Goal: Navigation & Orientation: Find specific page/section

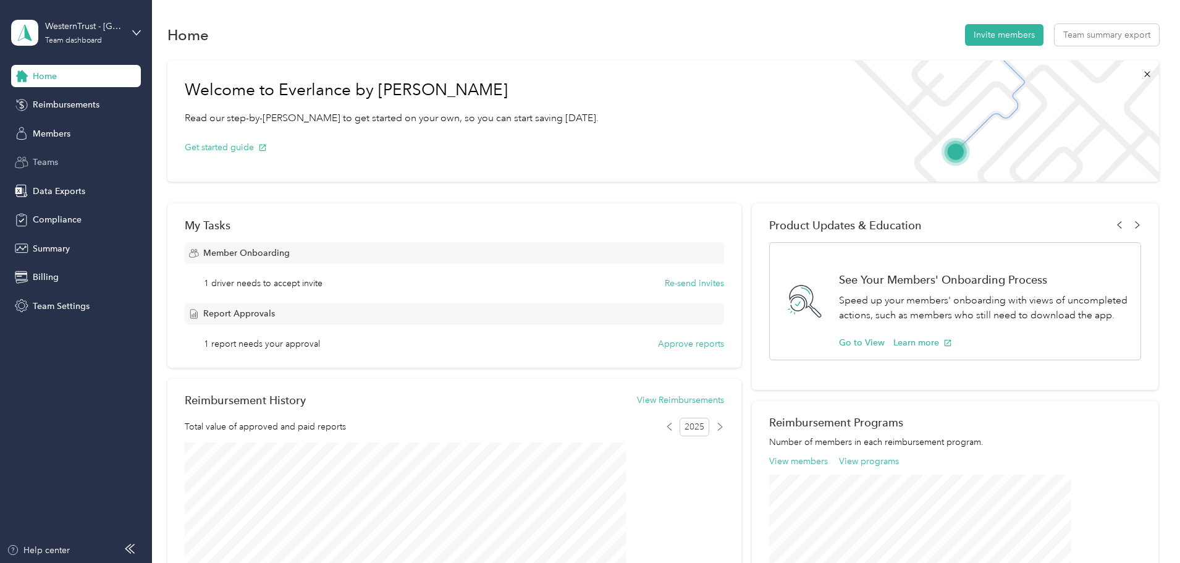
click at [50, 163] on span "Teams" at bounding box center [45, 162] width 25 height 13
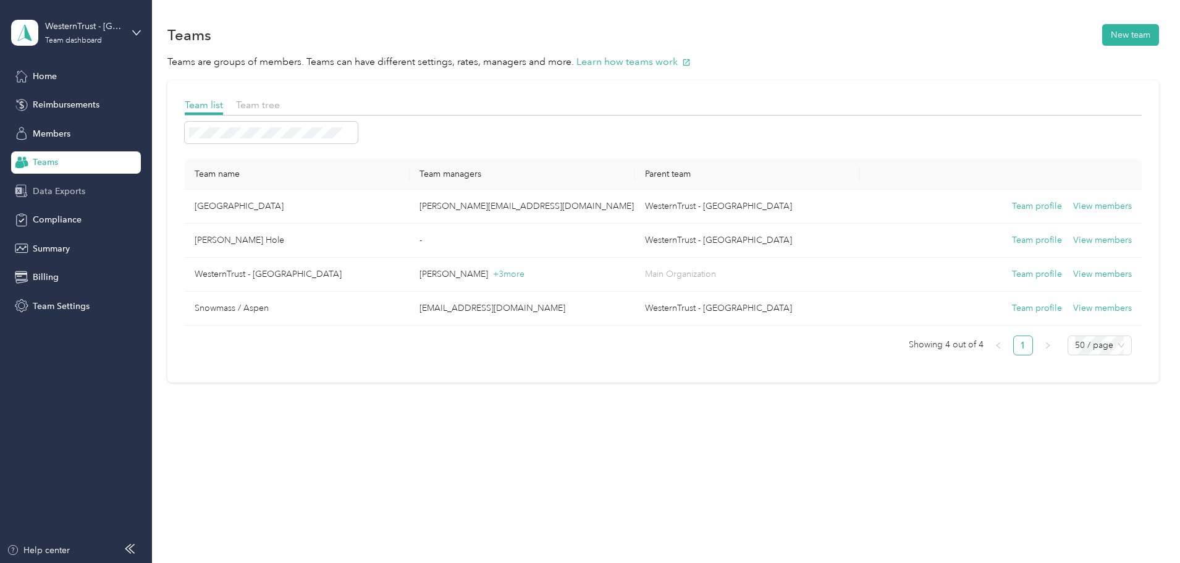
click at [70, 191] on span "Data Exports" at bounding box center [59, 191] width 53 height 13
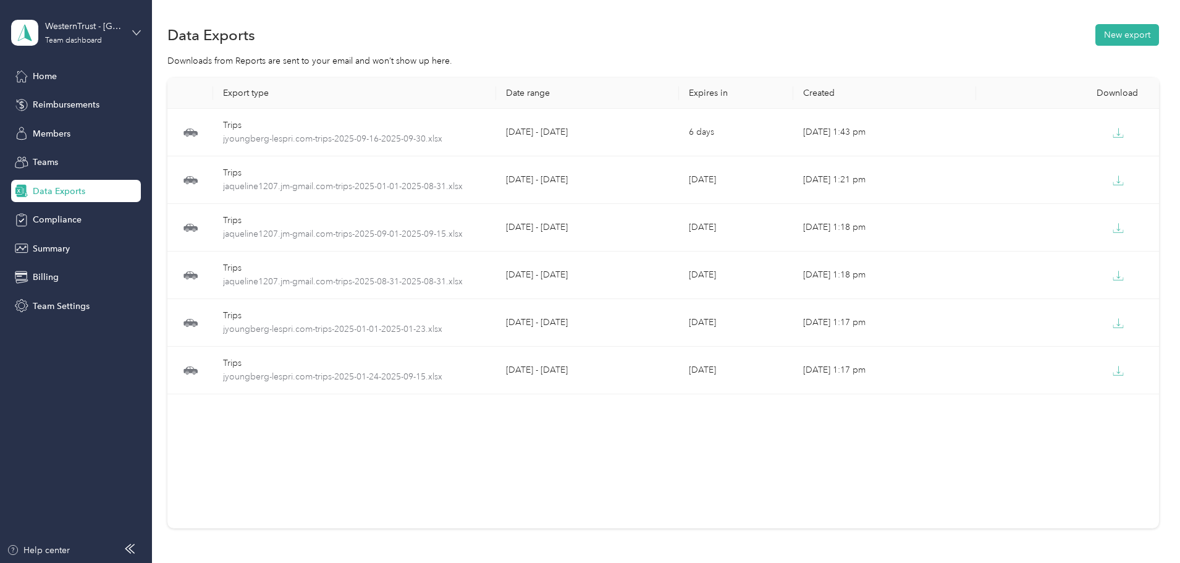
click at [135, 36] on icon at bounding box center [136, 32] width 9 height 9
click at [41, 158] on div "Log out" at bounding box center [46, 157] width 48 height 13
